Goal: Transaction & Acquisition: Download file/media

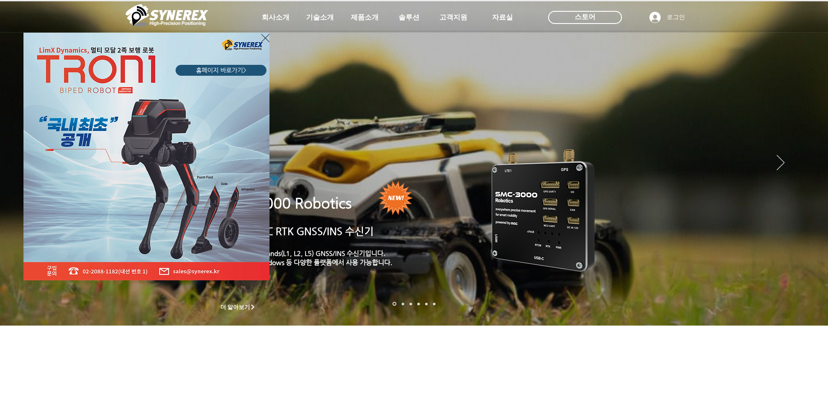
click at [267, 24] on div "LimX Dinamics" at bounding box center [414, 200] width 828 height 400
click at [270, 20] on div "LimX Dinamics" at bounding box center [414, 200] width 828 height 400
click at [266, 37] on icon "사이트로 돌아가기" at bounding box center [265, 38] width 8 height 8
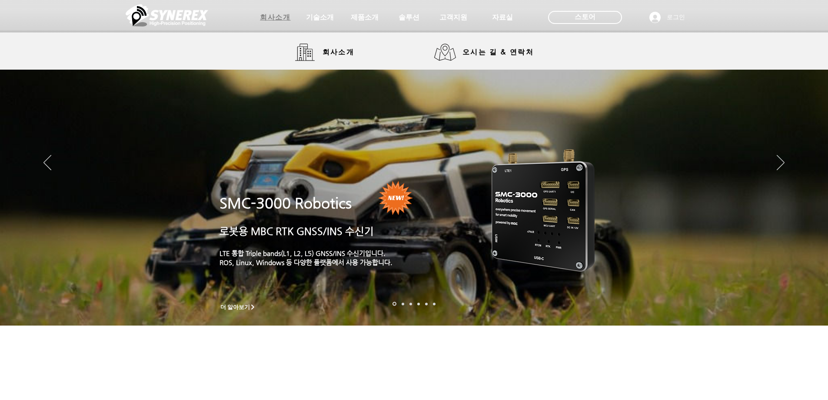
click at [271, 17] on span "회사소개" at bounding box center [275, 17] width 30 height 9
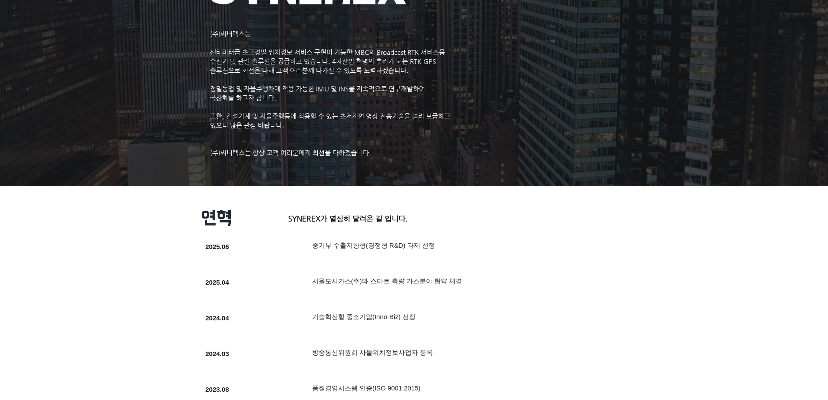
scroll to position [87, 0]
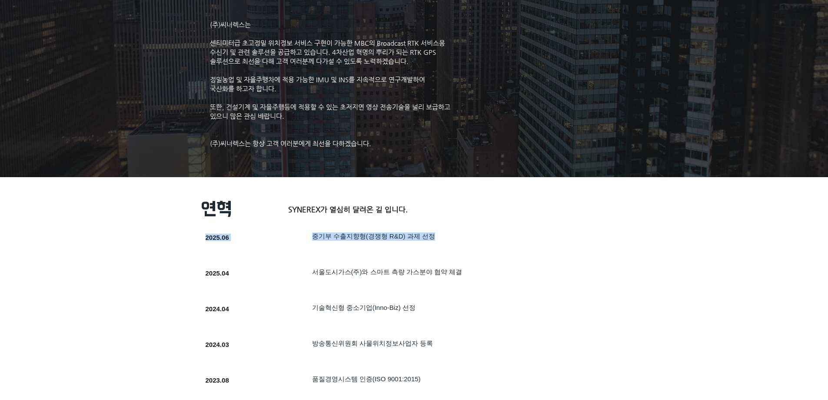
drag, startPoint x: 308, startPoint y: 243, endPoint x: 452, endPoint y: 238, distance: 143.6
click at [452, 238] on div "SYNEREX가 열심히 달려온 길 입니다. 2025.06 ​중기부 수출지향형(경쟁형 R&D) 과제 선정" at bounding box center [397, 243] width 400 height 33
click at [452, 238] on h5 "​중기부 수출지향형(경쟁형 R&D) 과제 선정" at bounding box center [450, 236] width 277 height 8
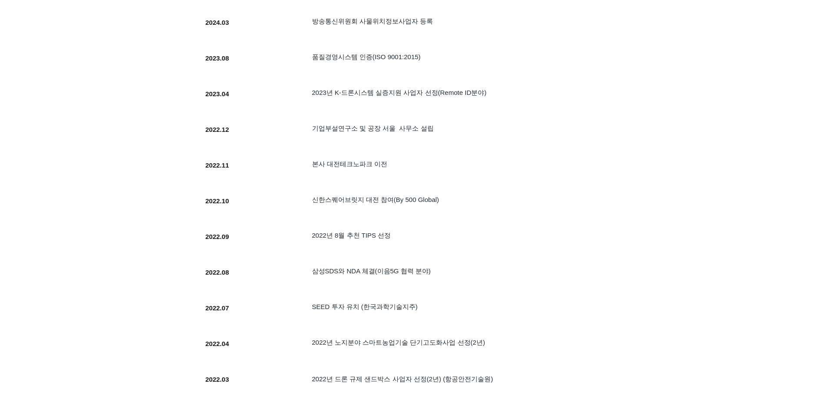
scroll to position [435, 0]
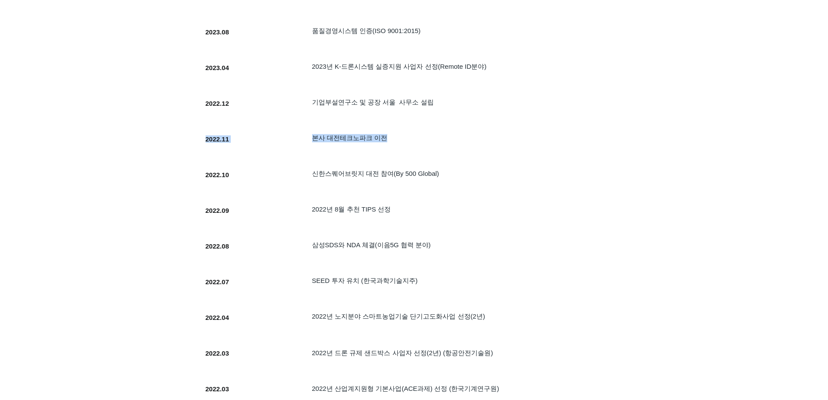
drag, startPoint x: 310, startPoint y: 143, endPoint x: 396, endPoint y: 139, distance: 87.0
click at [396, 139] on div "SYNEREX가 열심히 달려온 길 입니다. 2022.11 본사 [GEOGRAPHIC_DATA] 이전" at bounding box center [397, 144] width 400 height 33
click at [396, 139] on h5 "본사 대전테크노파크 이전" at bounding box center [450, 138] width 277 height 8
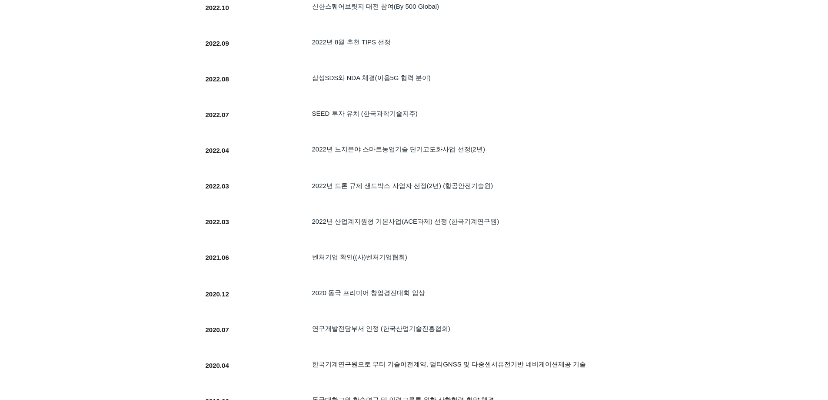
scroll to position [609, 0]
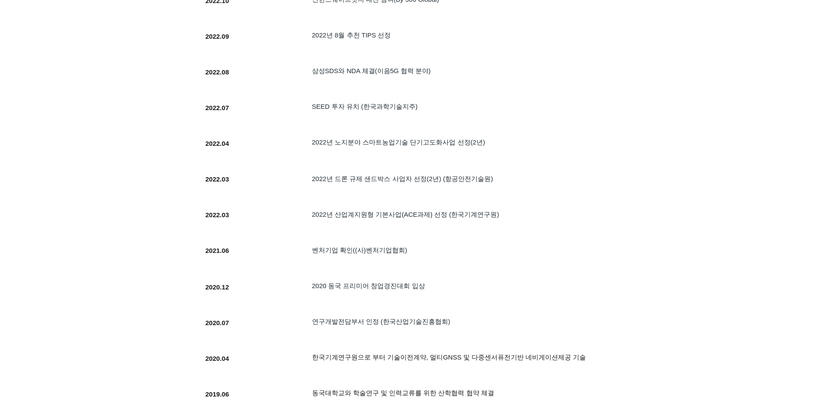
drag, startPoint x: 309, startPoint y: 113, endPoint x: 440, endPoint y: 120, distance: 130.6
click at [440, 120] on div at bounding box center [397, 113] width 400 height 33
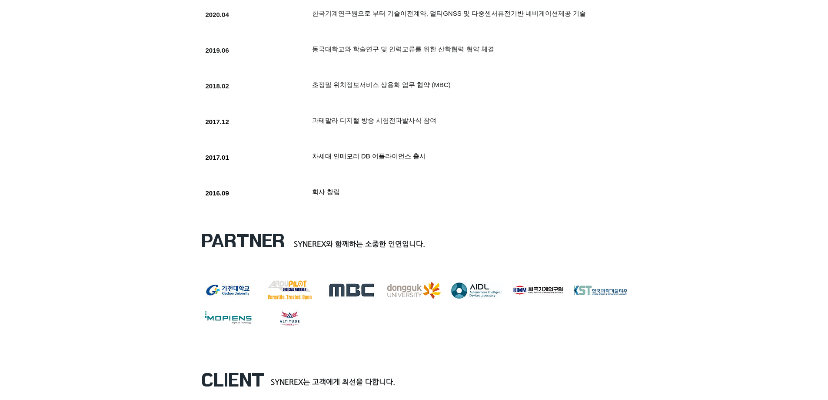
scroll to position [956, 0]
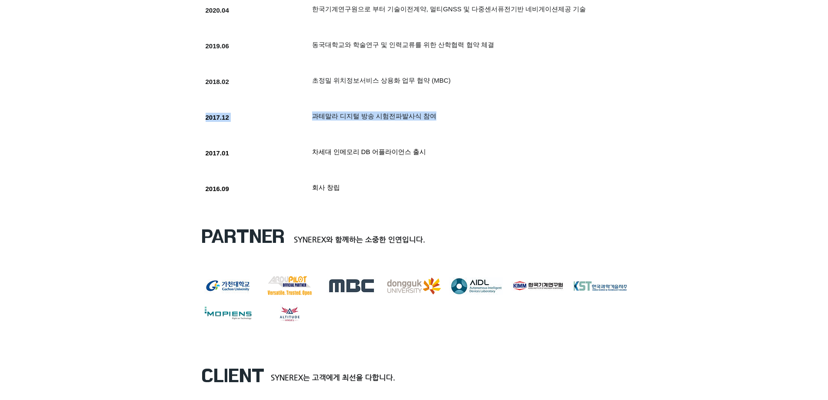
drag, startPoint x: 326, startPoint y: 120, endPoint x: 490, endPoint y: 121, distance: 164.3
click at [490, 121] on div "SYNEREX가 열심히 달려온 길 입니다. 2017.12 과테말라 디지털 방송 시험전파발사식 참여" at bounding box center [397, 122] width 400 height 33
click at [490, 120] on h5 "과테말라 디지털 방송 시험전파발사식 참여" at bounding box center [450, 115] width 277 height 9
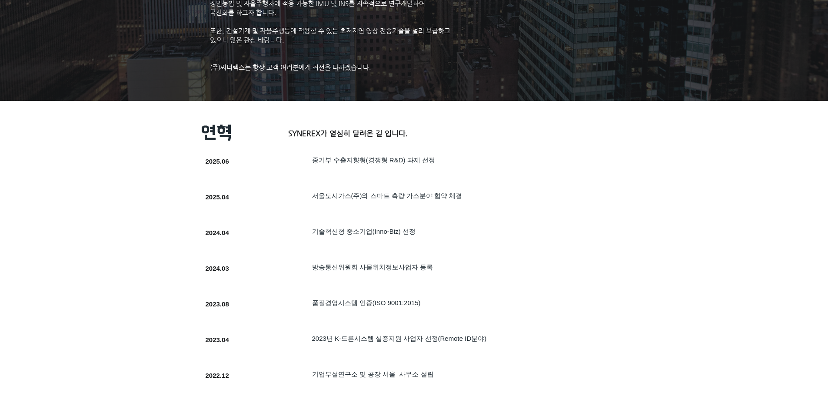
scroll to position [0, 0]
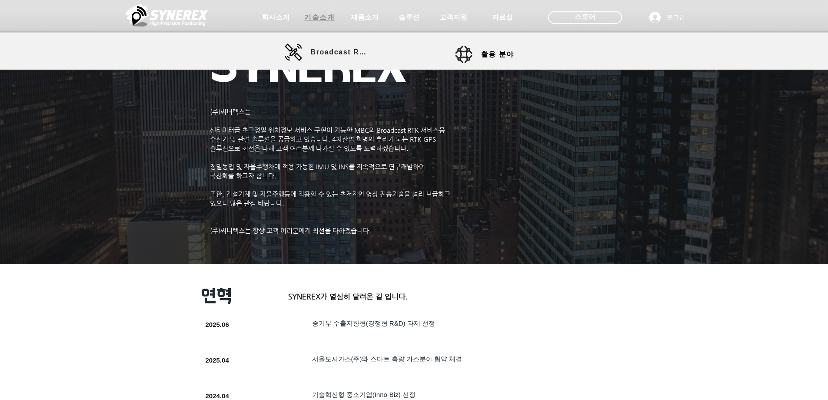
click at [320, 13] on span "기술소개" at bounding box center [319, 17] width 30 height 9
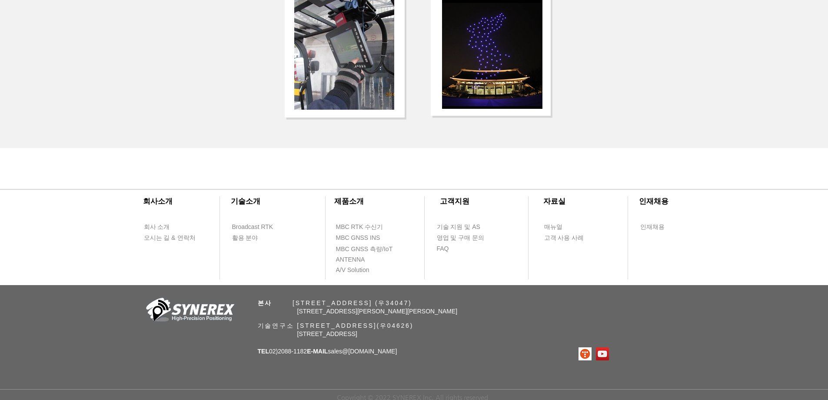
scroll to position [1853, 0]
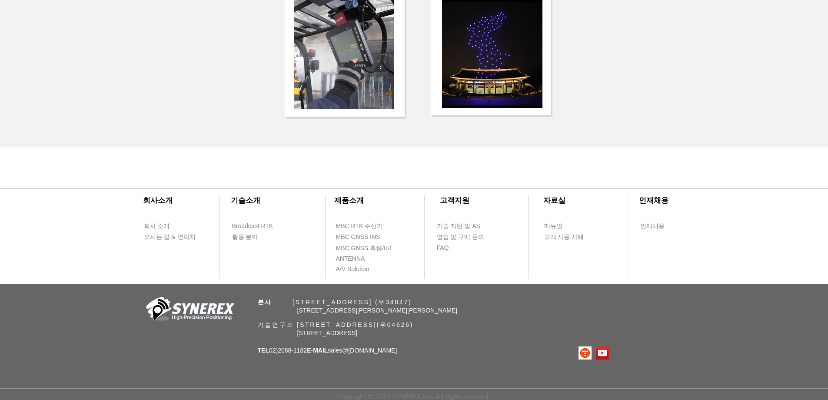
click at [362, 217] on div at bounding box center [414, 228] width 828 height 111
click at [362, 222] on span "MBC RTK 수신기" at bounding box center [359, 226] width 47 height 9
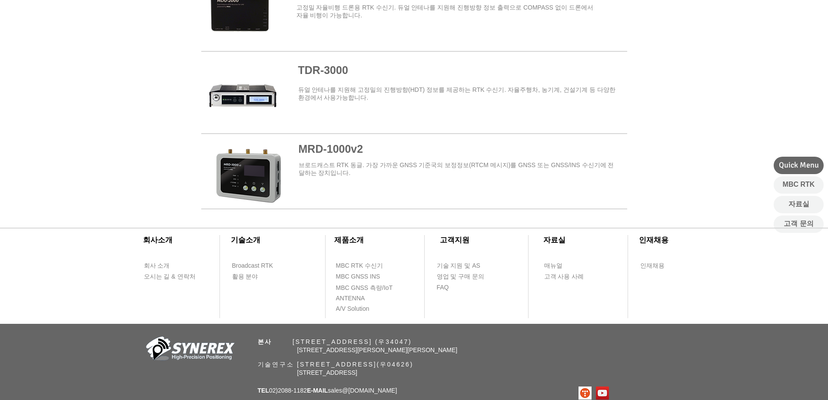
scroll to position [1043, 0]
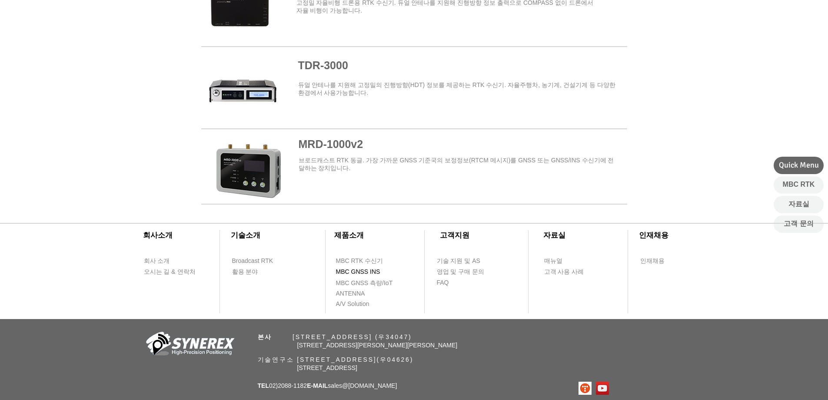
click at [366, 269] on span "MBC GNSS INS" at bounding box center [358, 271] width 44 height 9
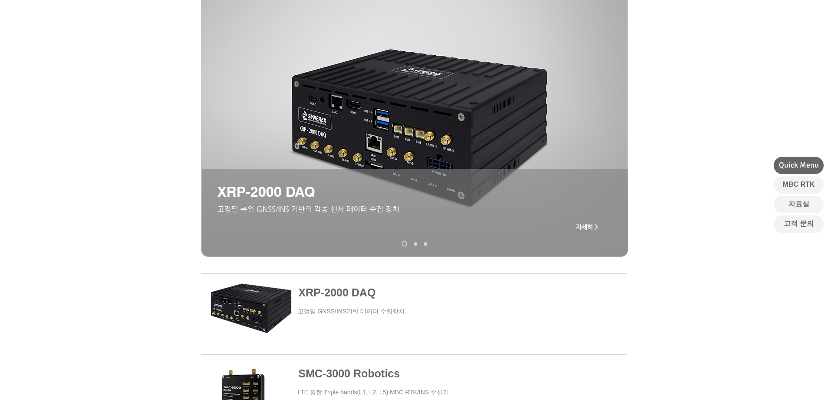
scroll to position [174, 0]
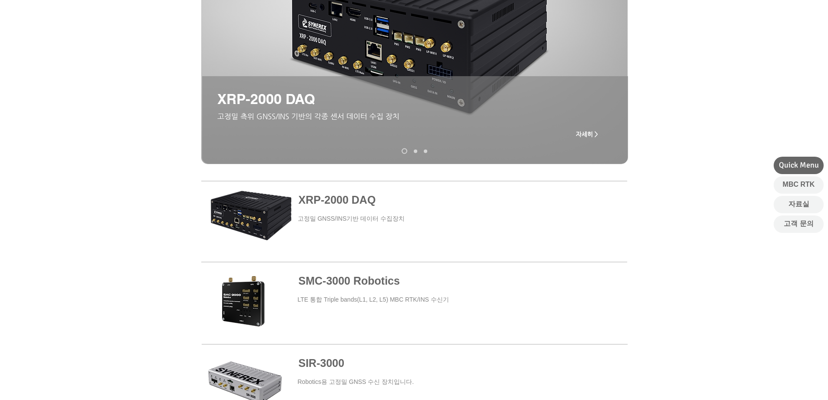
click at [582, 130] on span "자세히 >" at bounding box center [587, 133] width 22 height 7
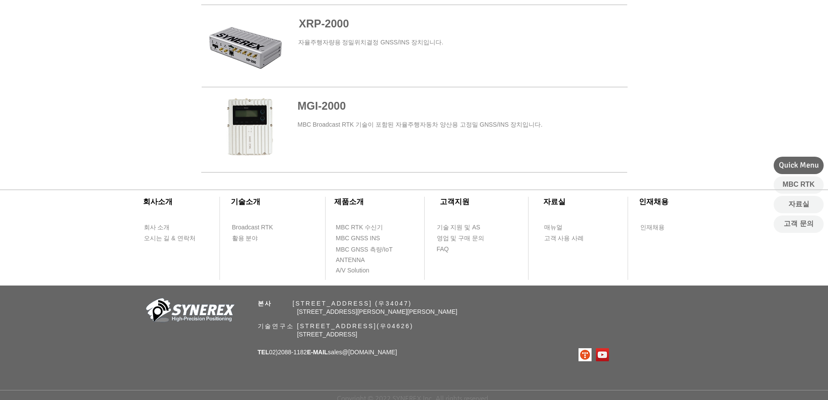
scroll to position [599, 0]
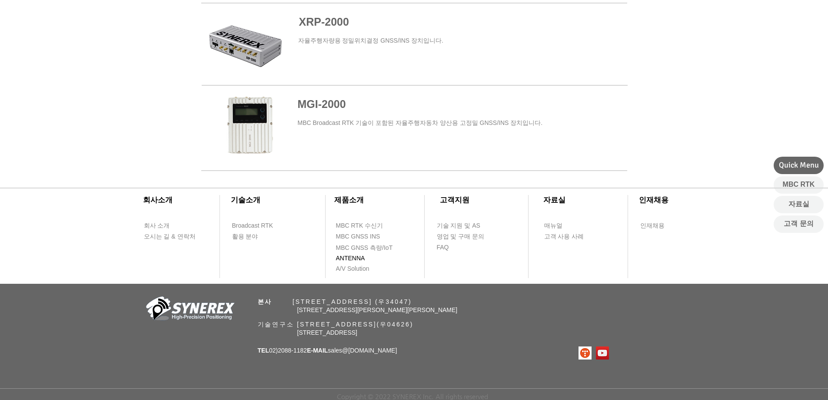
click at [356, 257] on span "ANTENNA" at bounding box center [350, 258] width 29 height 9
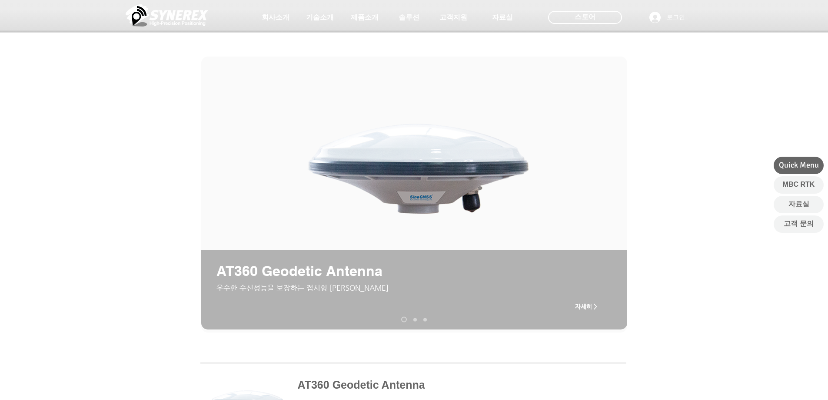
click at [414, 321] on nav "슬라이드" at bounding box center [414, 319] width 32 height 6
click at [414, 320] on link "AT200 Aviation Antenna" at bounding box center [414, 318] width 3 height 3
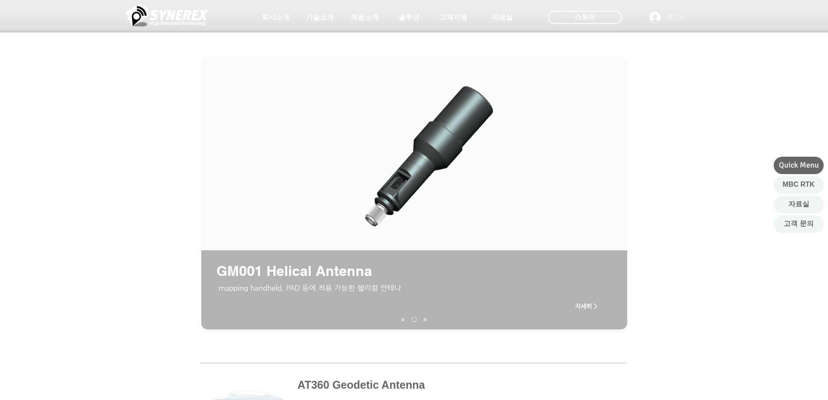
click at [423, 318] on nav "슬라이드" at bounding box center [414, 319] width 32 height 6
click at [427, 319] on nav "슬라이드" at bounding box center [414, 319] width 32 height 6
click at [426, 319] on link "AT190 Helix Antenna" at bounding box center [424, 318] width 3 height 3
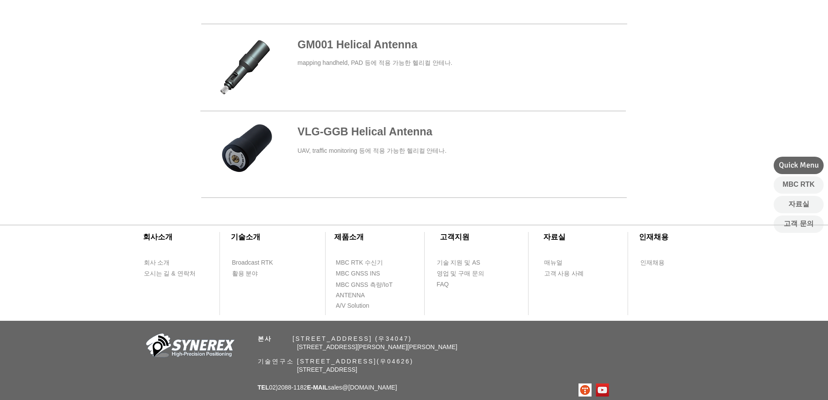
scroll to position [435, 0]
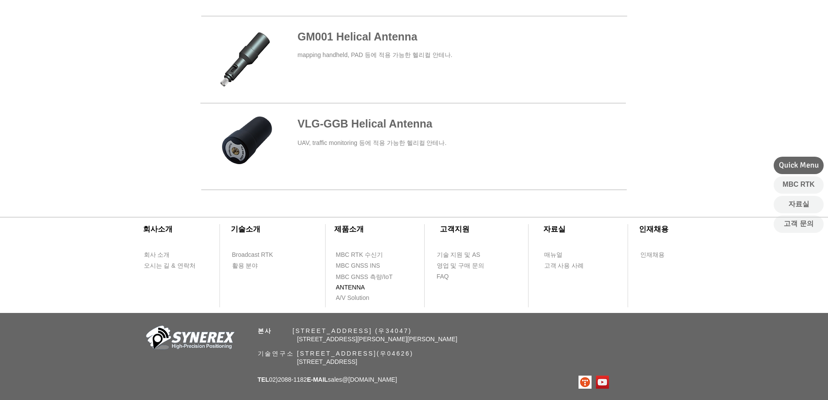
click at [356, 290] on span "ANTENNA" at bounding box center [350, 287] width 29 height 9
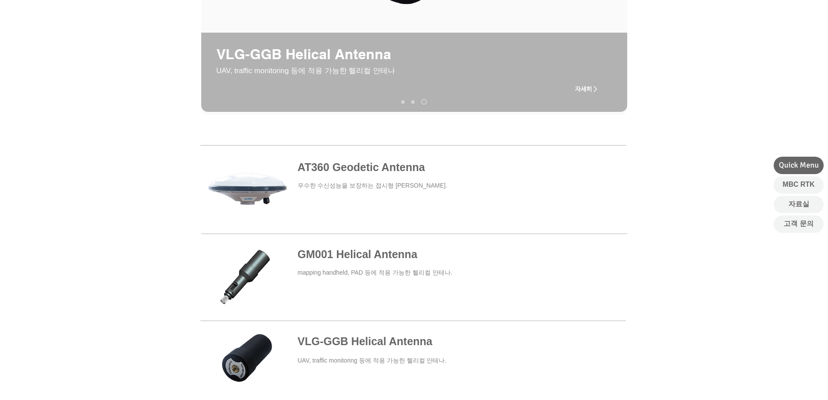
scroll to position [0, 0]
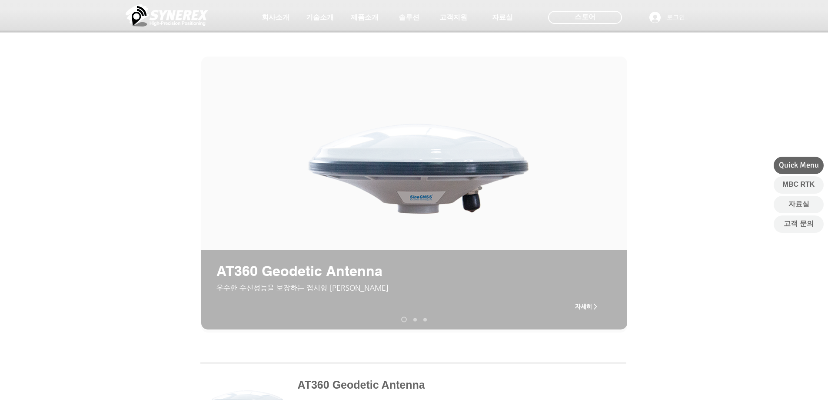
click at [733, 43] on div at bounding box center [414, 64] width 828 height 129
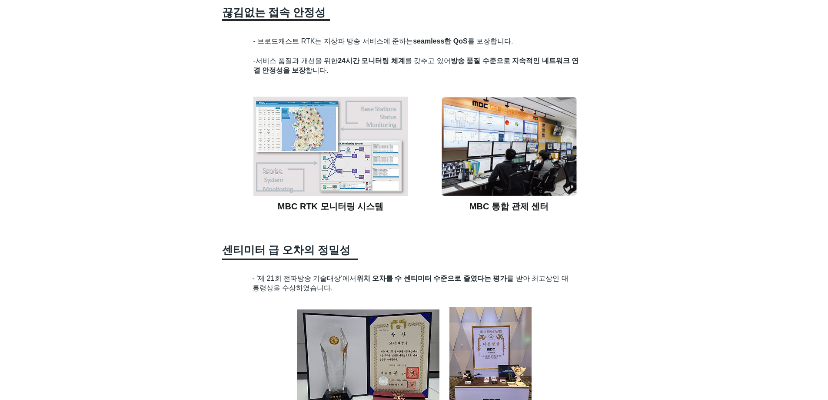
scroll to position [1853, 0]
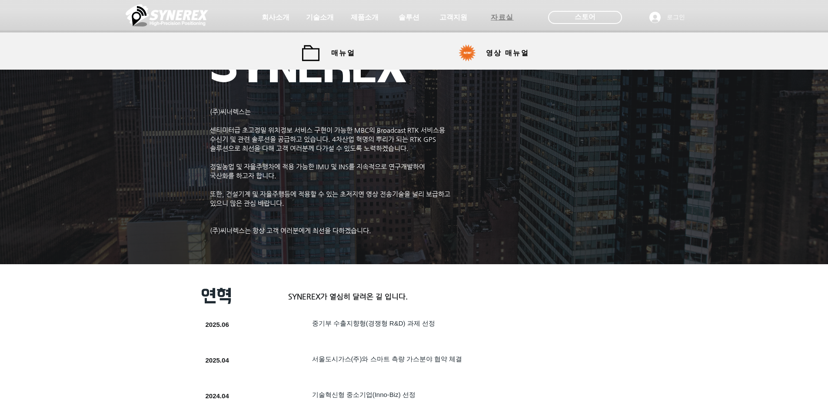
click at [494, 13] on span "자료실" at bounding box center [502, 17] width 23 height 9
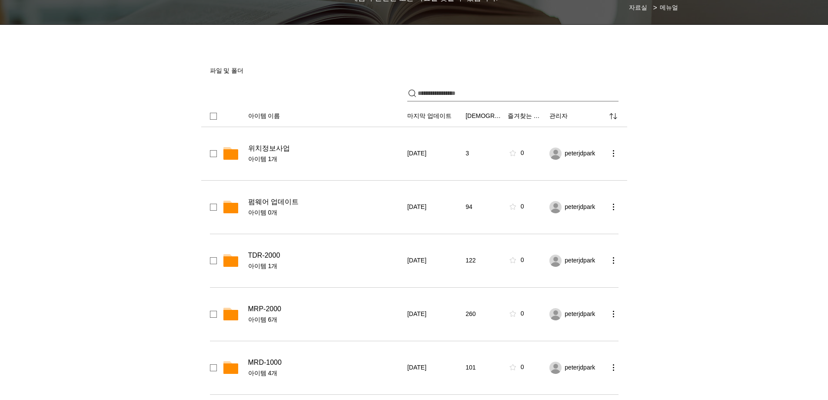
scroll to position [130, 0]
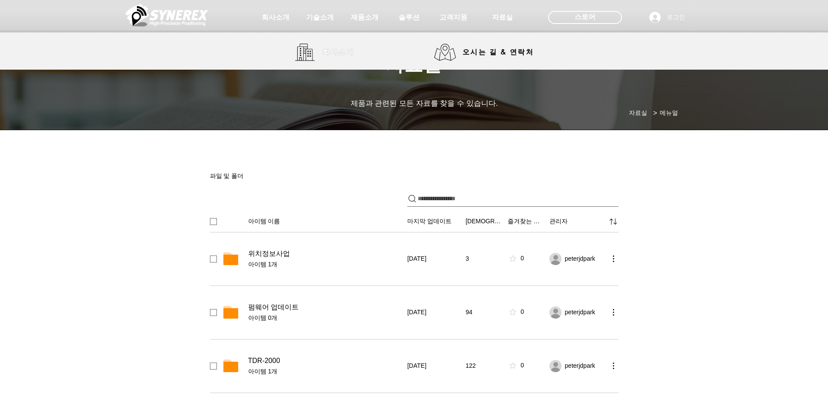
click at [343, 51] on span "회사소개" at bounding box center [339, 52] width 32 height 9
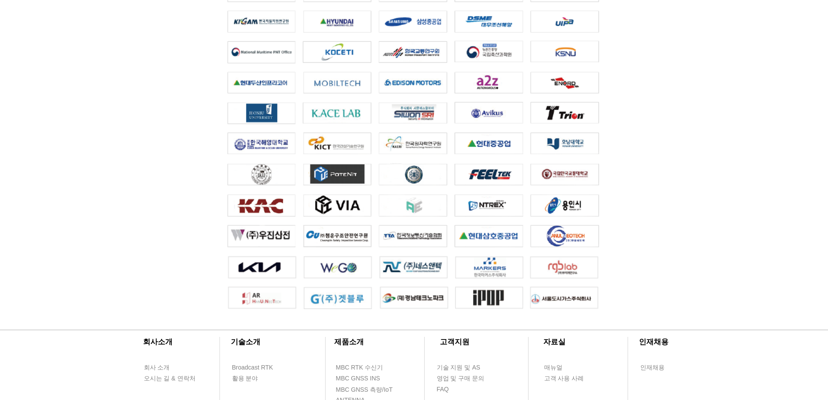
scroll to position [1782, 0]
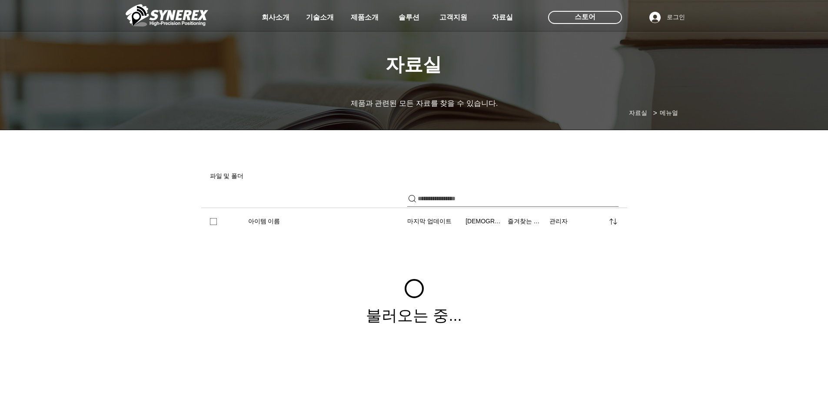
drag, startPoint x: 473, startPoint y: 162, endPoint x: 395, endPoint y: 154, distance: 77.8
